Goal: Transaction & Acquisition: Purchase product/service

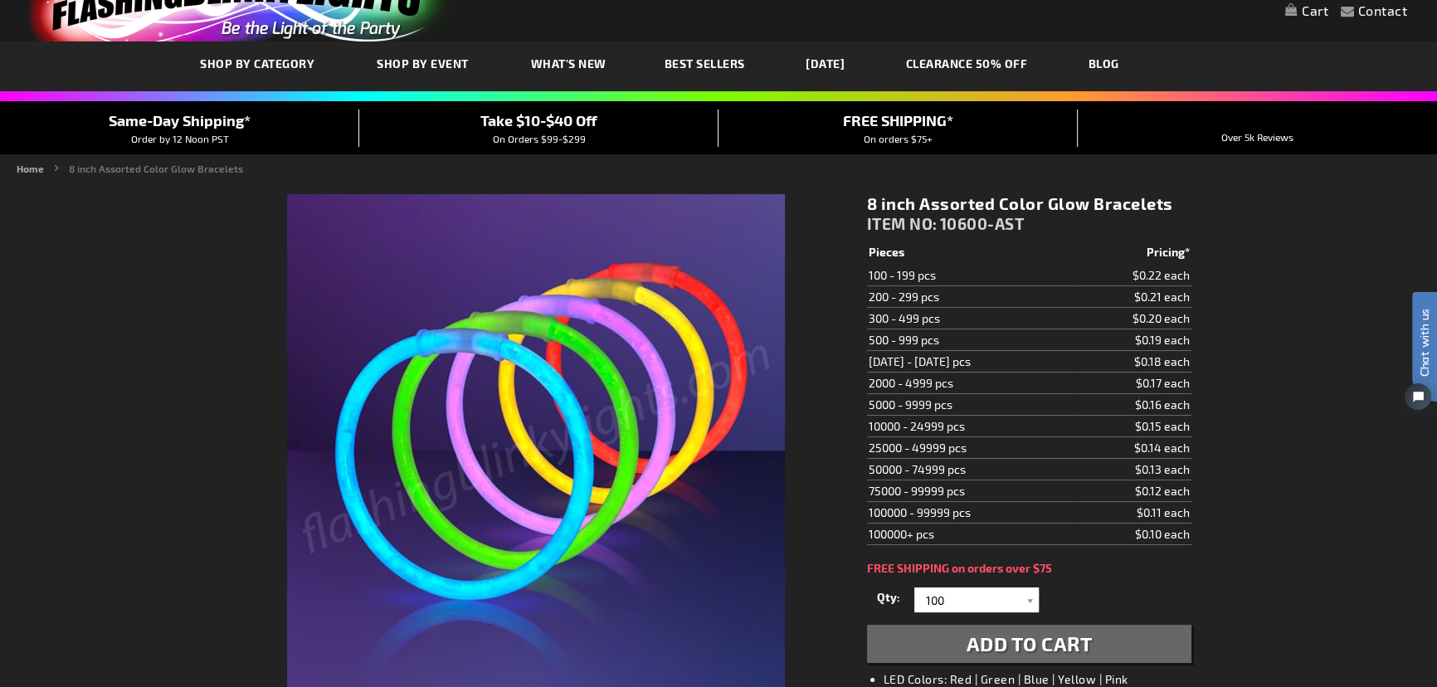
scroll to position [226, 0]
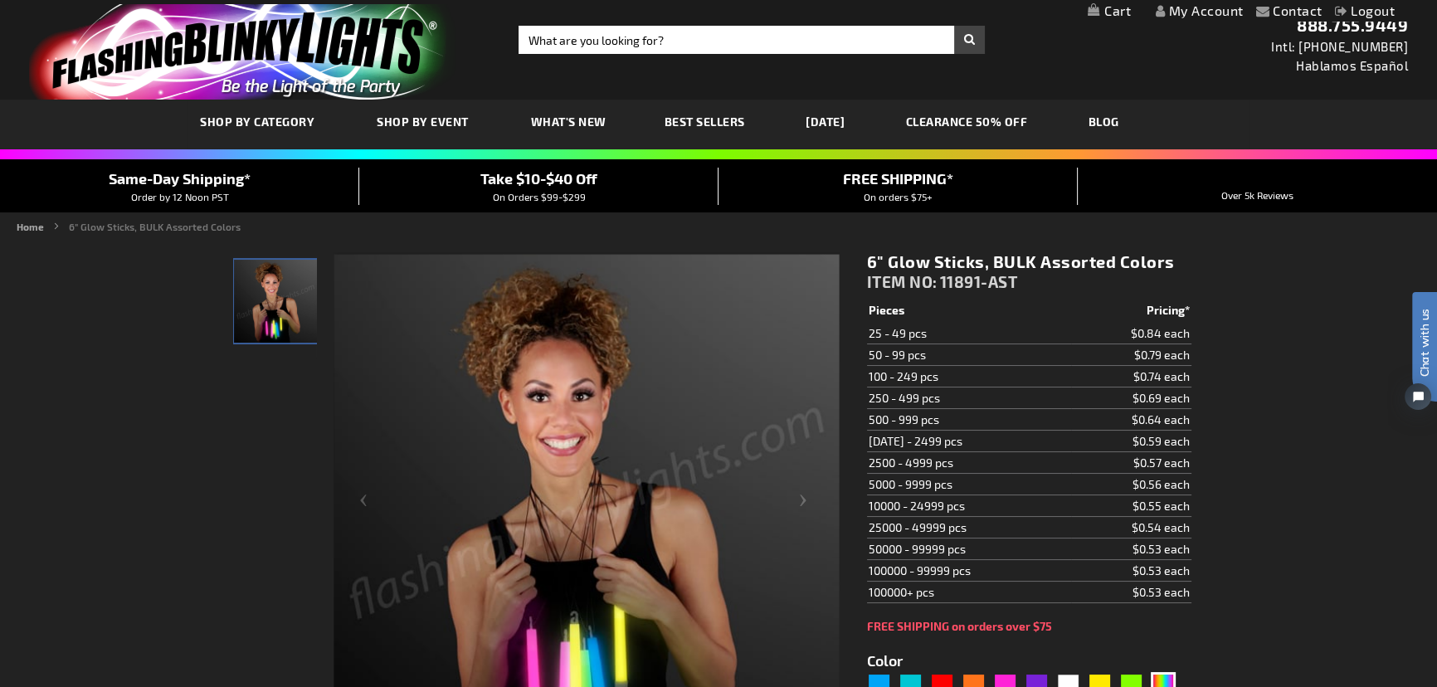
scroll to position [226, 0]
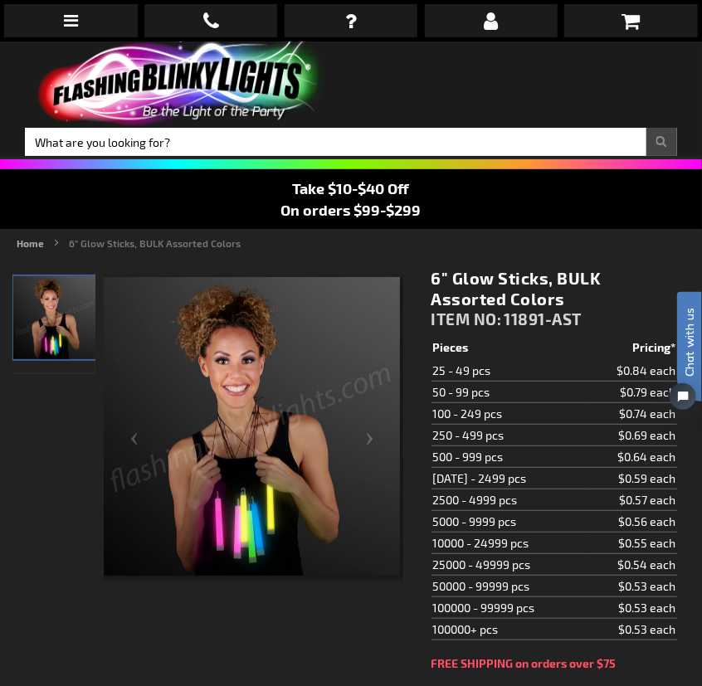
click at [50, 325] on img "Model displaying assorted multi-color glow sticks" at bounding box center [54, 317] width 83 height 83
click at [446, 426] on td "250 - 499 pcs" at bounding box center [509, 436] width 154 height 22
click at [231, 366] on div at bounding box center [254, 466] width 299 height 394
click at [231, 366] on img at bounding box center [250, 426] width 299 height 299
